Goal: Navigation & Orientation: Find specific page/section

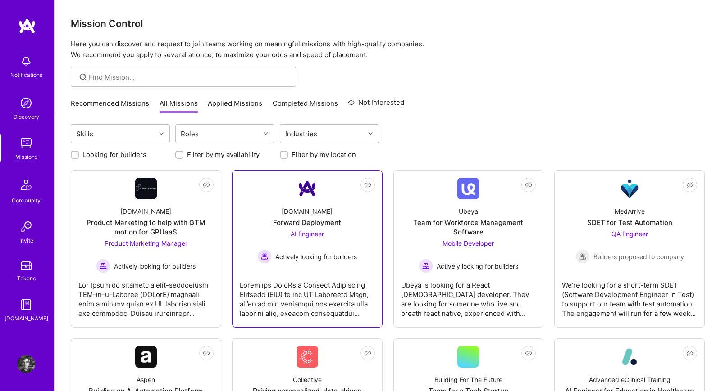
click at [285, 190] on link "Not Interested A.Team Forward Deployment AI Engineer Actively looking for build…" at bounding box center [307, 249] width 135 height 142
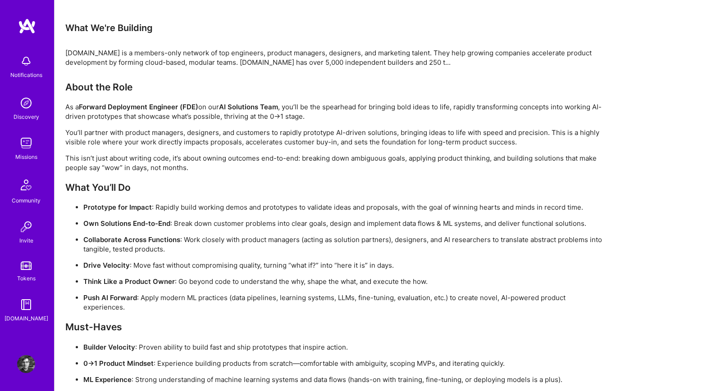
scroll to position [529, 0]
click at [26, 146] on img at bounding box center [26, 143] width 18 height 18
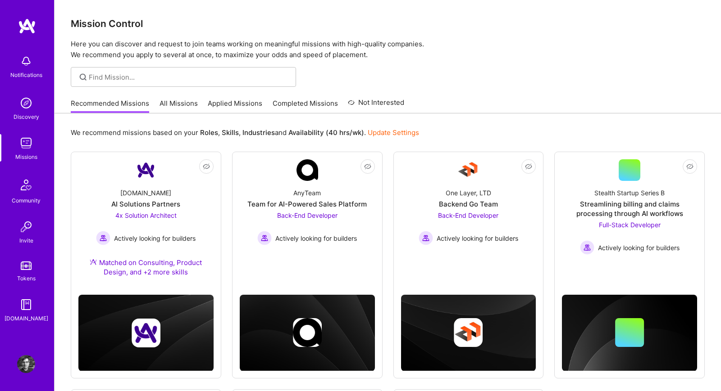
click at [171, 109] on link "All Missions" at bounding box center [178, 106] width 38 height 15
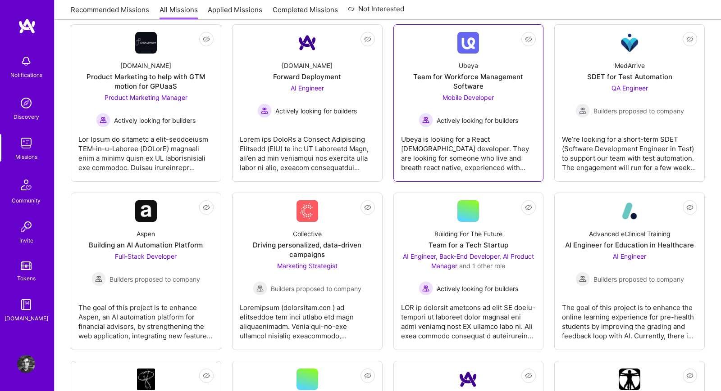
scroll to position [148, 0]
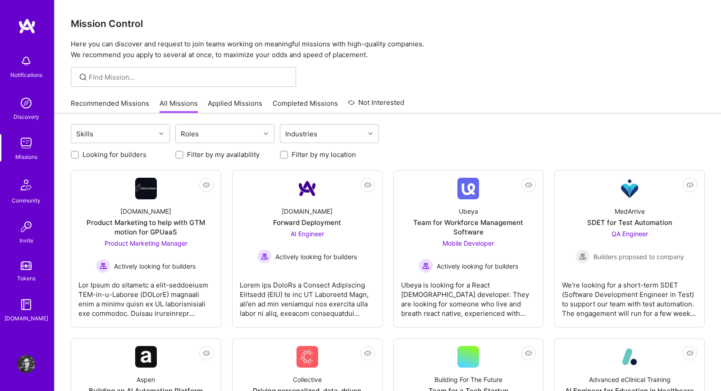
scroll to position [148, 0]
